Goal: Information Seeking & Learning: Understand process/instructions

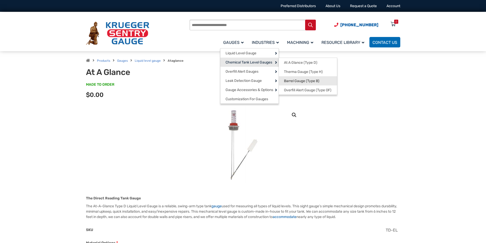
click at [296, 81] on span "Barrel Gauge (Type B)" at bounding box center [301, 81] width 35 height 5
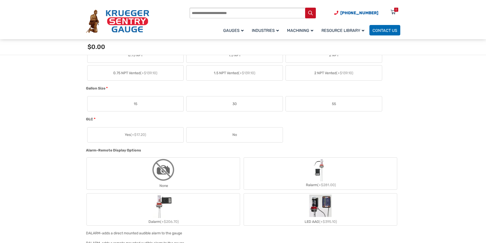
scroll to position [306, 0]
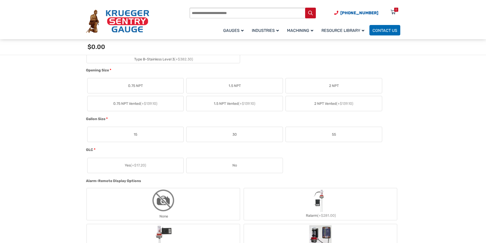
click at [134, 84] on span "0.75 NPT" at bounding box center [135, 85] width 15 height 5
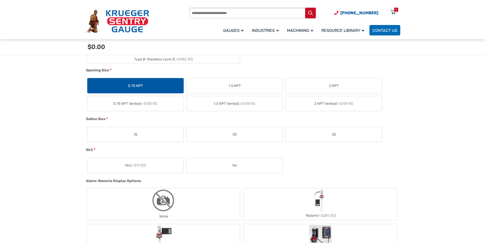
click at [134, 84] on span "0.75 NPT" at bounding box center [135, 85] width 15 height 5
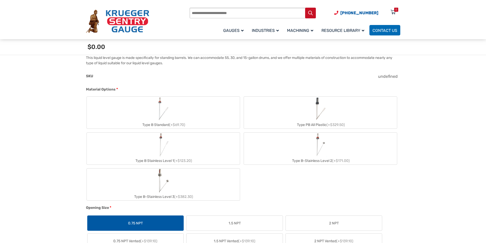
scroll to position [153, 0]
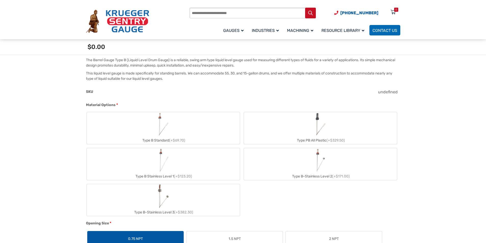
click at [159, 126] on img "Type B Standard" at bounding box center [163, 124] width 15 height 24
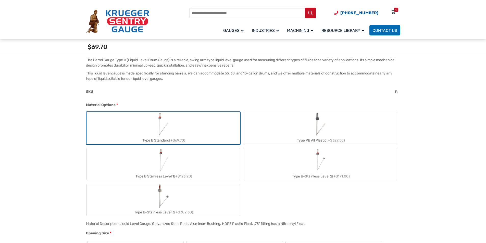
click at [159, 126] on img "Type B Standard" at bounding box center [163, 124] width 15 height 24
click at [160, 127] on img "Type B Standard" at bounding box center [163, 124] width 15 height 24
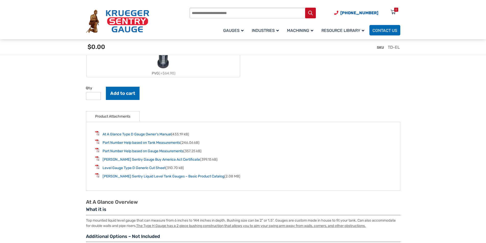
scroll to position [638, 0]
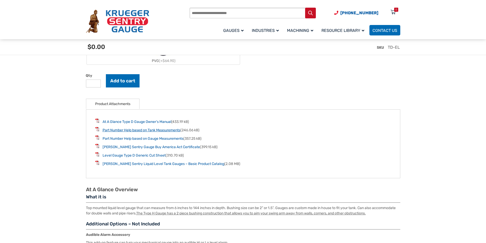
click at [157, 132] on link "Part Number Help based on Tank Measurements" at bounding box center [142, 130] width 78 height 4
